Goal: Check status: Check status

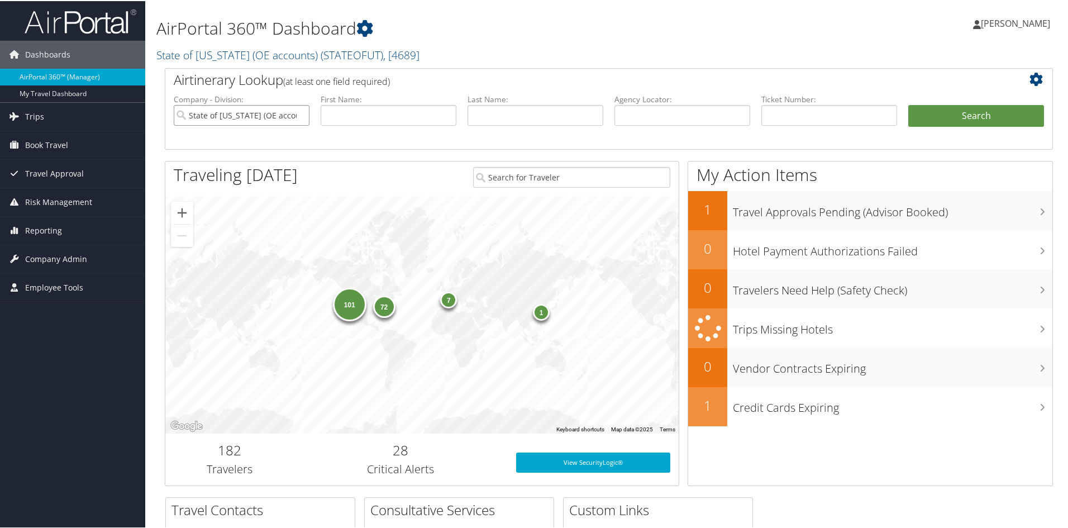
click at [296, 116] on input "State of Utah (OE accounts)" at bounding box center [242, 114] width 136 height 21
click at [805, 117] on input "text" at bounding box center [830, 114] width 136 height 21
type input "0067311316540"
click at [909, 104] on button "Search" at bounding box center [977, 115] width 136 height 22
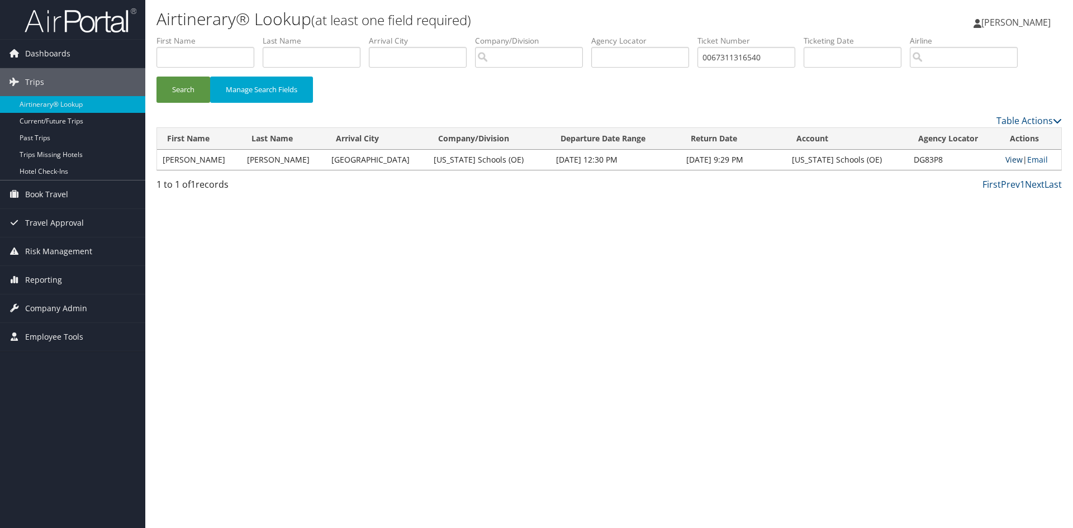
click at [1005, 160] on link "View" at bounding box center [1013, 159] width 17 height 11
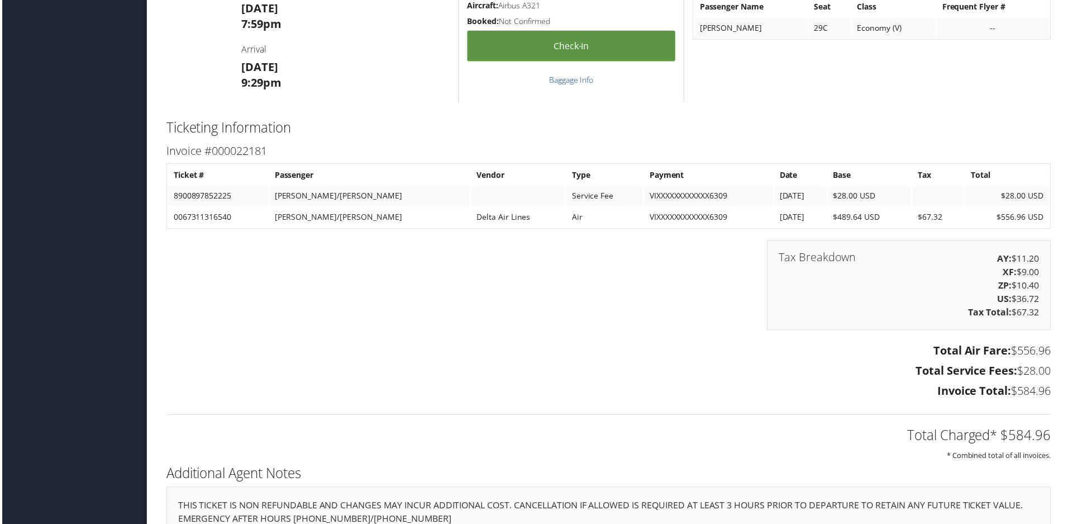
scroll to position [726, 0]
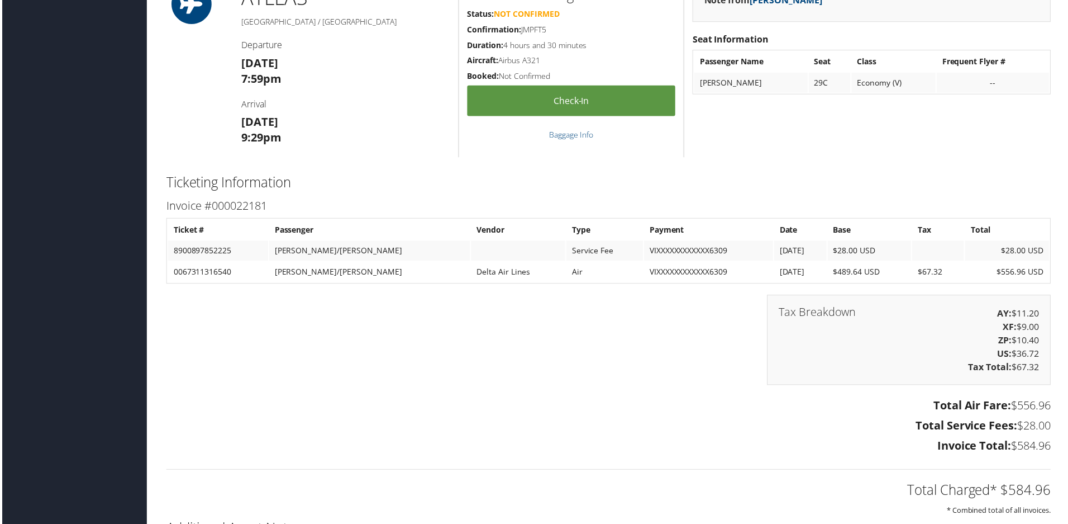
click at [755, 156] on div "Note from Lanea Blosser Seat Information Passenger Name Seat Class Frequent Fly…" at bounding box center [873, 71] width 377 height 174
